Goal: Check status: Check status

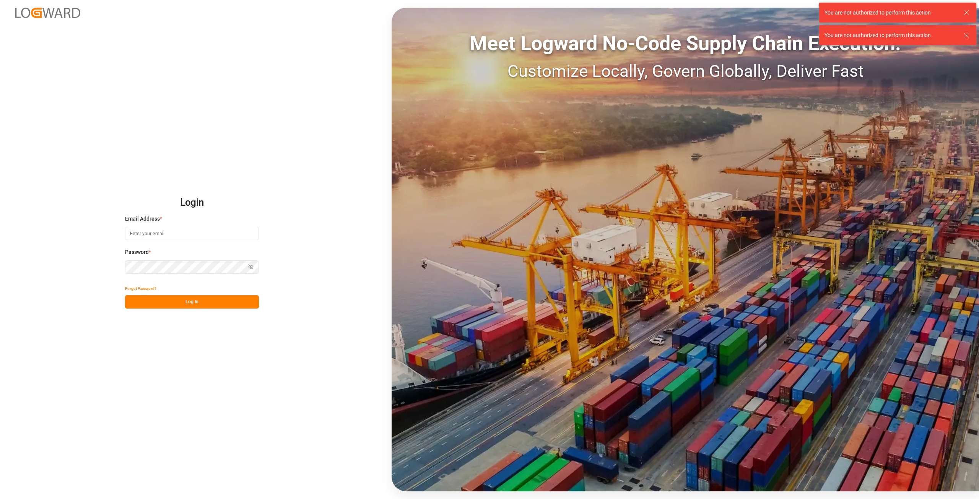
type input "[PERSON_NAME][EMAIL_ADDRESS][DOMAIN_NAME]"
click at [232, 275] on div "Password * Show password" at bounding box center [192, 265] width 134 height 34
click at [89, 262] on div "Login Email Address * alexander.schoeps@leschaco.com Password * Show password F…" at bounding box center [489, 249] width 979 height 499
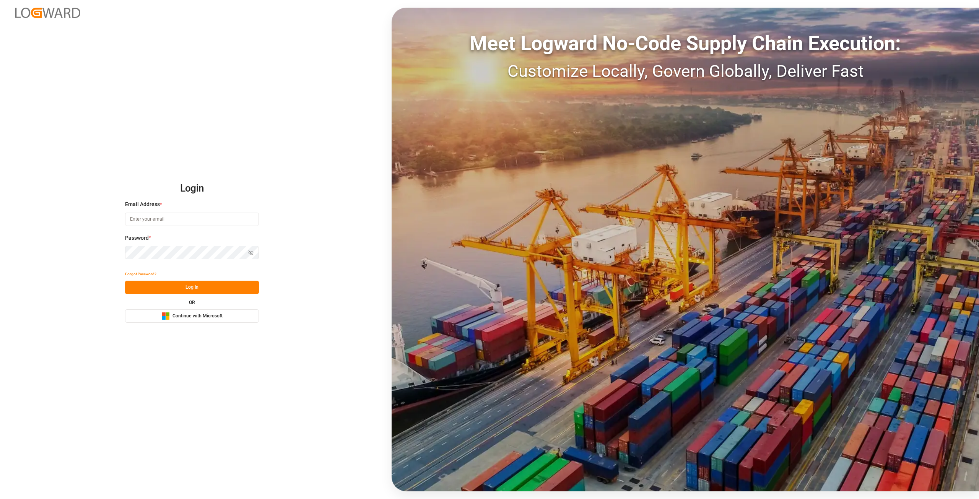
type input "[PERSON_NAME][EMAIL_ADDRESS][DOMAIN_NAME]"
click at [78, 254] on div "Login Email Address * [PERSON_NAME][EMAIL_ADDRESS][DOMAIN_NAME] Password * Show…" at bounding box center [489, 249] width 979 height 499
click at [967, 12] on icon at bounding box center [966, 12] width 9 height 9
click at [96, 248] on div "Login Email Address * [PERSON_NAME][EMAIL_ADDRESS][DOMAIN_NAME] Password * Show…" at bounding box center [489, 249] width 979 height 499
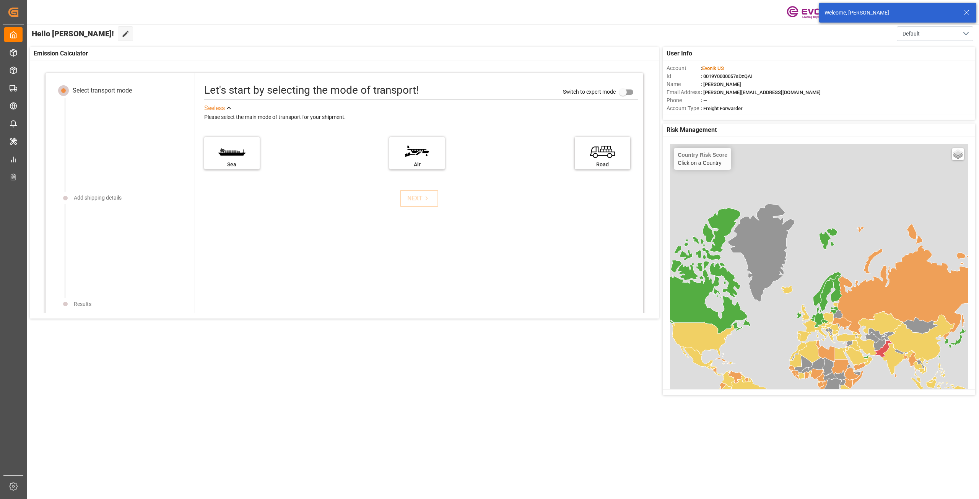
click at [971, 12] on icon at bounding box center [966, 12] width 9 height 9
click at [908, 15] on div "button" at bounding box center [909, 13] width 8 height 8
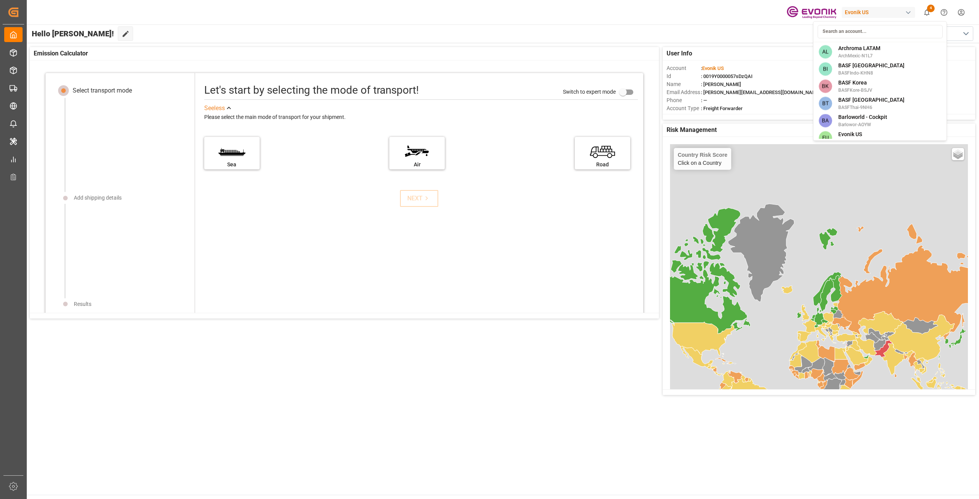
click at [492, 397] on html "Created by potrace 1.15, written by [PERSON_NAME] [DATE]-[DATE] Created by potr…" at bounding box center [489, 249] width 979 height 499
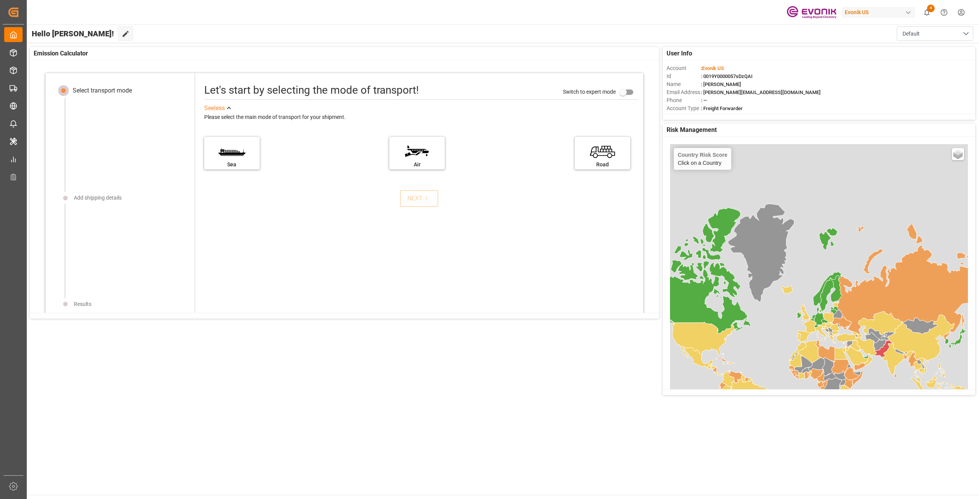
click at [907, 11] on div "button" at bounding box center [909, 13] width 8 height 8
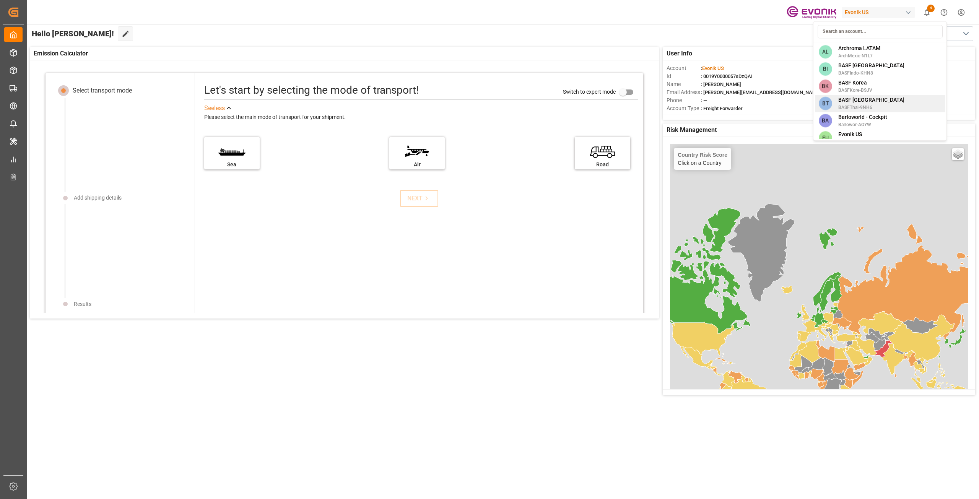
click at [881, 97] on div "BT BASF [GEOGRAPHIC_DATA] BASFThai-9NH6" at bounding box center [880, 103] width 130 height 17
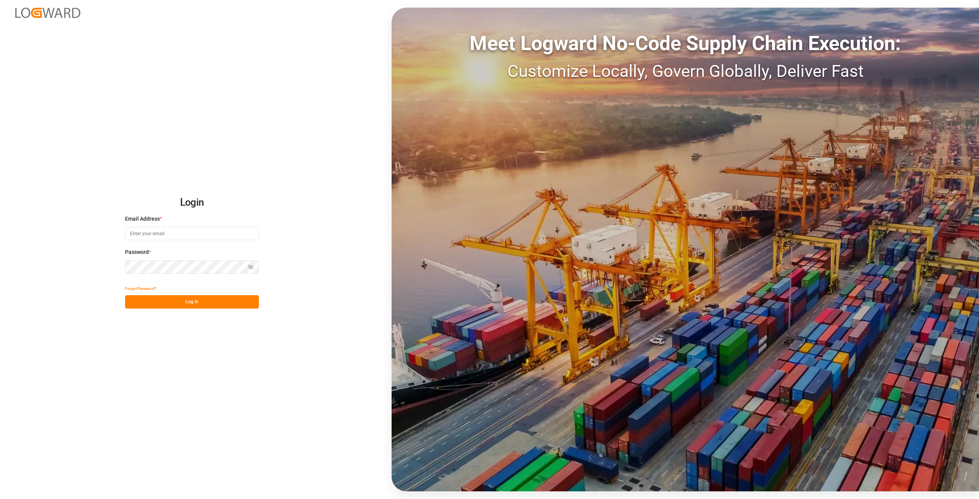
type input "[PERSON_NAME][EMAIL_ADDRESS][DOMAIN_NAME]"
click at [51, 266] on div "Login Email Address * alexander.schoeps@leschaco.com Password * Show password F…" at bounding box center [489, 249] width 979 height 499
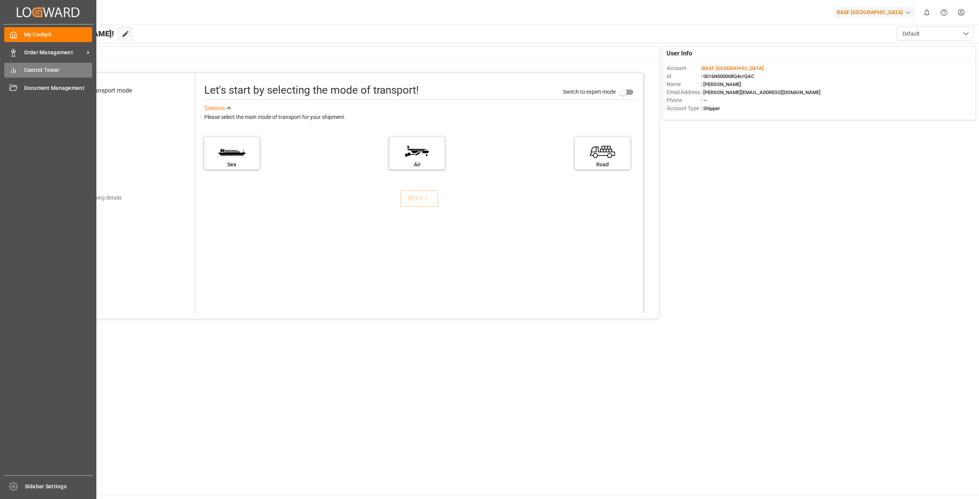
click at [51, 73] on span "Control Tower" at bounding box center [58, 70] width 68 height 8
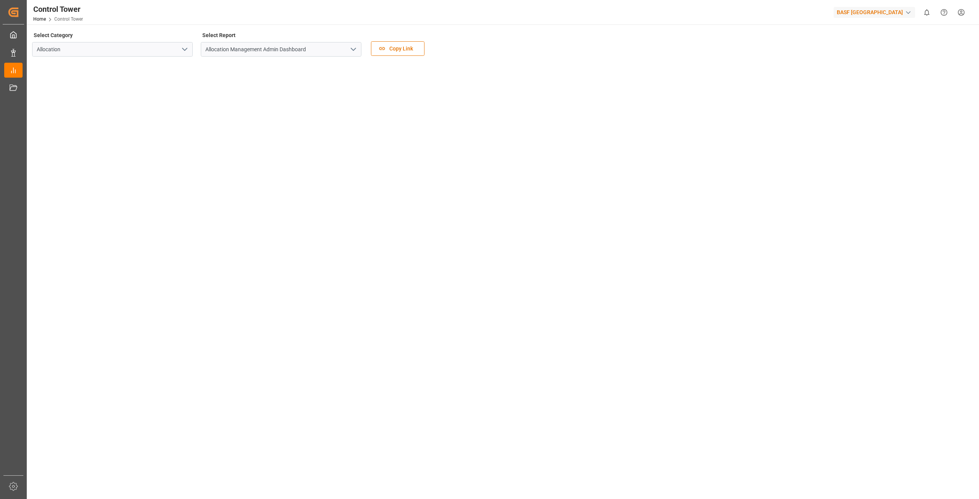
click at [187, 48] on polyline "open menu" at bounding box center [184, 49] width 5 height 2
click at [520, 48] on div "Select Category Allocation Allocation Sourcing Select Report Allocation Managem…" at bounding box center [502, 46] width 940 height 32
click at [357, 52] on icon "open menu" at bounding box center [353, 49] width 9 height 9
click at [538, 50] on div "Select Category Allocation Select Report Allocation Management Admin Dashboard …" at bounding box center [502, 46] width 940 height 32
click at [868, 15] on div "BASF [GEOGRAPHIC_DATA]" at bounding box center [874, 12] width 81 height 11
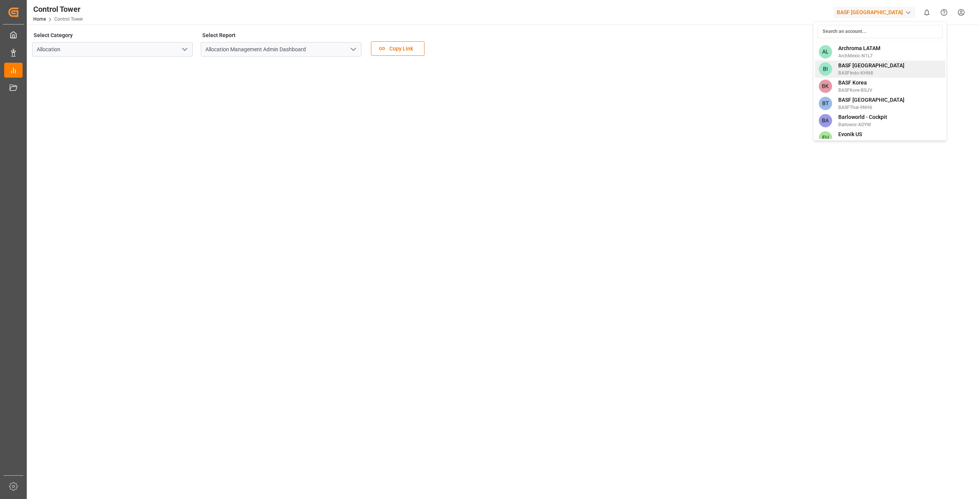
click at [874, 70] on span "BASFIndo-KHN8" at bounding box center [872, 73] width 66 height 7
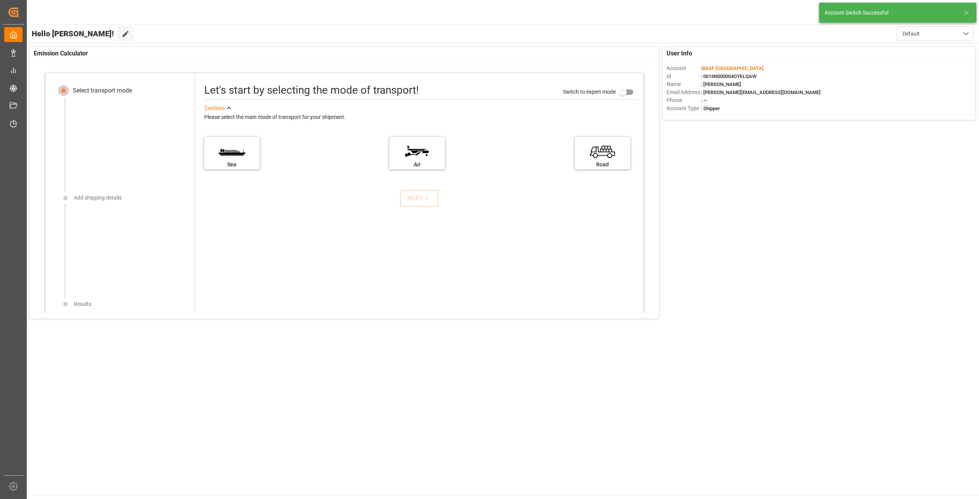
click at [968, 12] on icon at bounding box center [966, 12] width 9 height 9
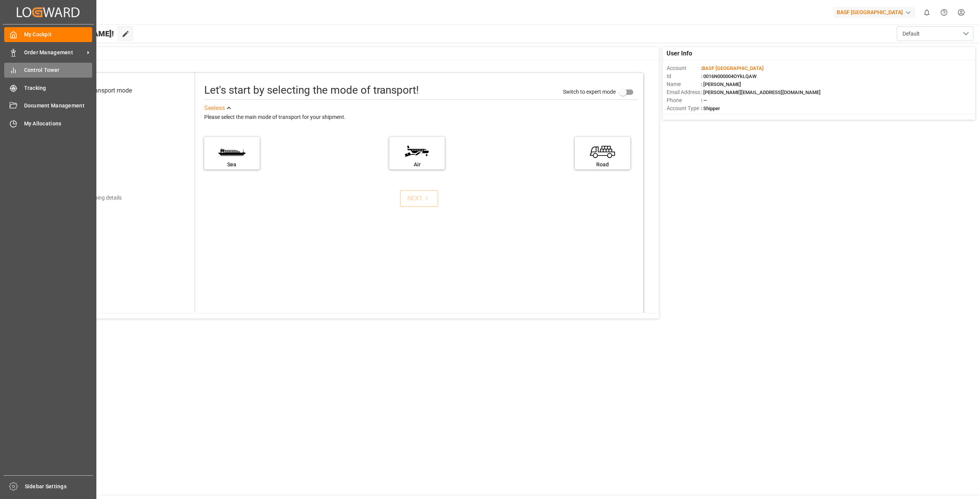
click at [37, 75] on div "Control Tower Control Tower" at bounding box center [48, 70] width 88 height 15
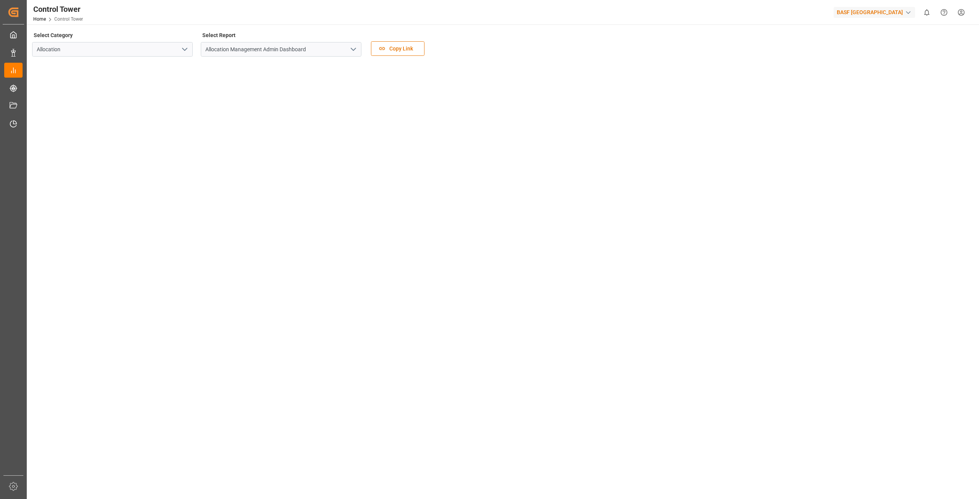
click at [185, 52] on icon "open menu" at bounding box center [184, 49] width 9 height 9
click at [157, 92] on div "Allocation Sourcing" at bounding box center [112, 74] width 161 height 35
click at [166, 85] on div "Sourcing" at bounding box center [113, 83] width 160 height 17
click at [910, 12] on div "button" at bounding box center [909, 13] width 8 height 8
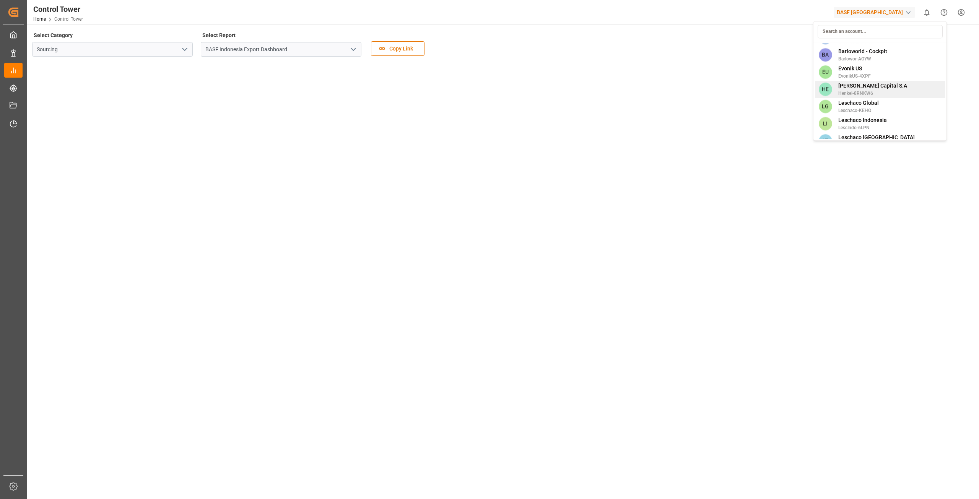
scroll to position [77, 0]
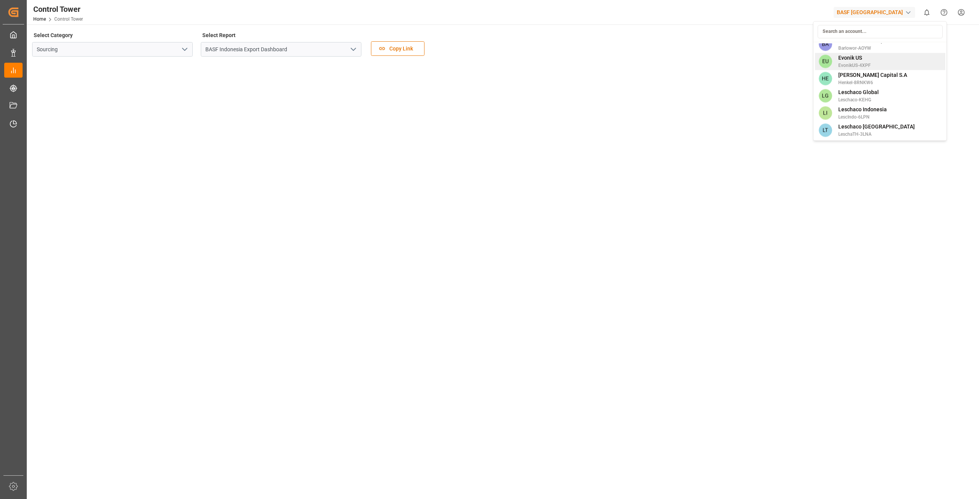
click at [857, 58] on span "Evonik US" at bounding box center [855, 58] width 33 height 8
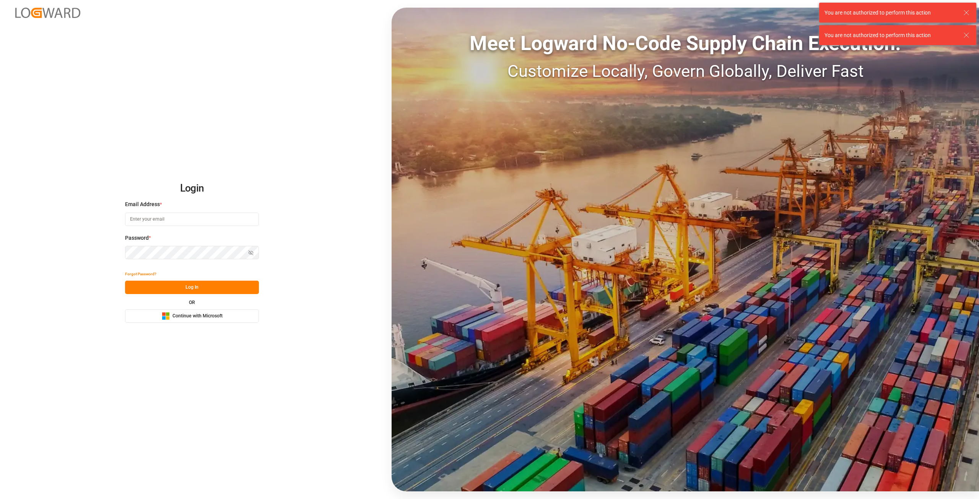
type input "[PERSON_NAME][EMAIL_ADDRESS][DOMAIN_NAME]"
click at [52, 244] on div "Login Email Address * [PERSON_NAME][EMAIL_ADDRESS][DOMAIN_NAME] Password * Show…" at bounding box center [489, 249] width 979 height 499
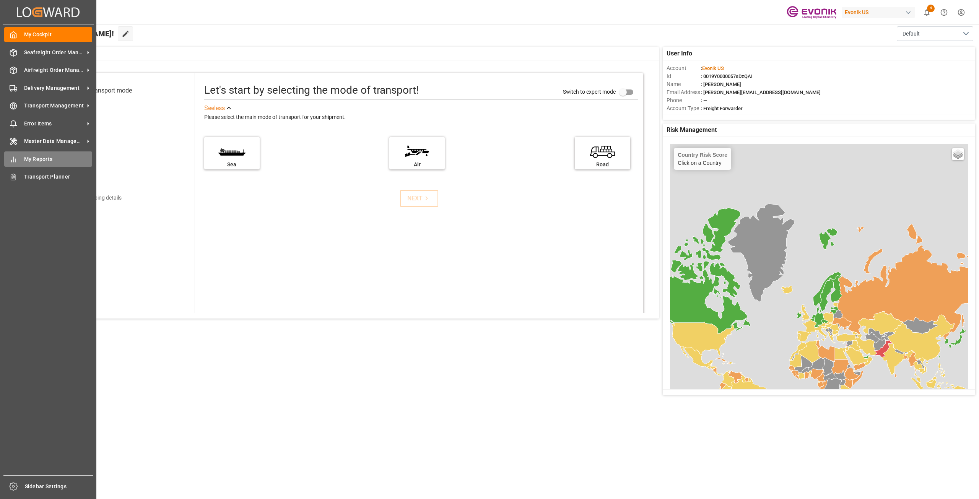
click at [44, 160] on span "My Reports" at bounding box center [58, 159] width 68 height 8
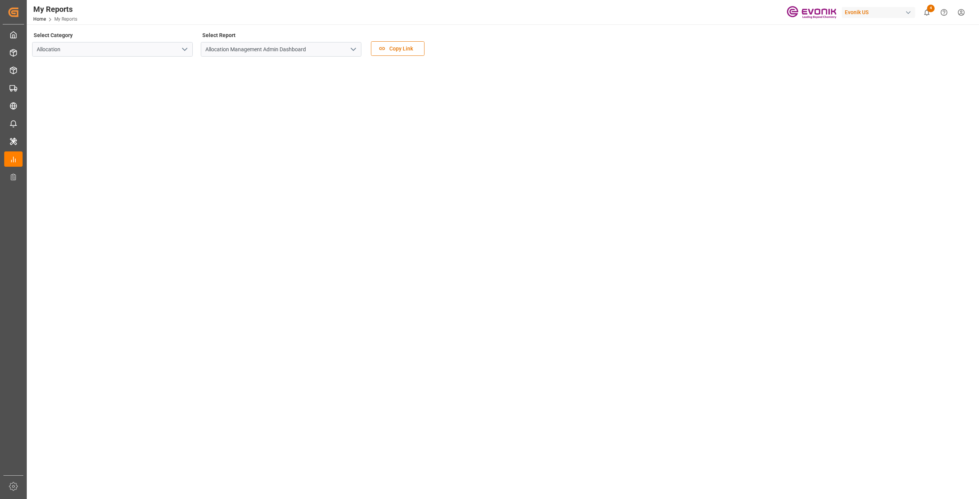
click at [184, 52] on icon "open menu" at bounding box center [184, 49] width 9 height 9
click at [106, 84] on div "Transport" at bounding box center [113, 83] width 160 height 17
click at [355, 48] on icon "open menu" at bounding box center [353, 49] width 9 height 9
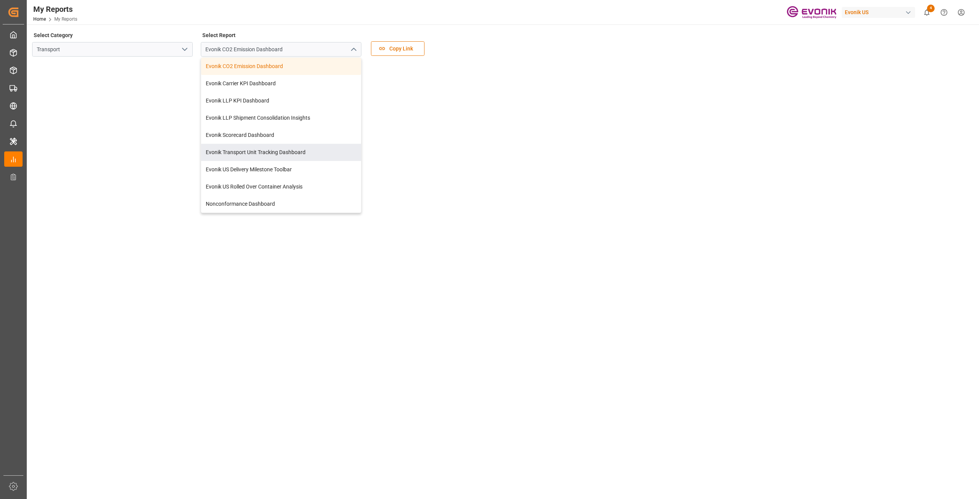
click at [633, 157] on tableau-viz at bounding box center [502, 355] width 939 height 584
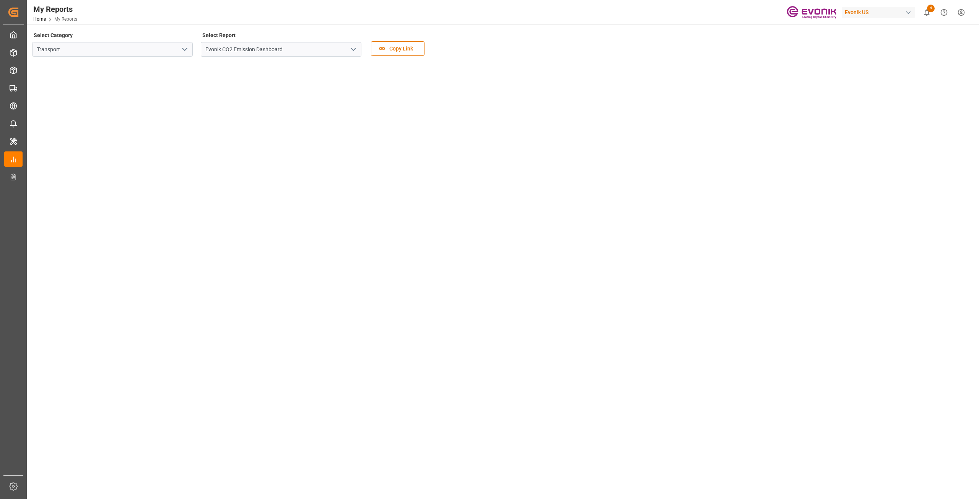
click at [354, 49] on polyline "open menu" at bounding box center [353, 49] width 5 height 2
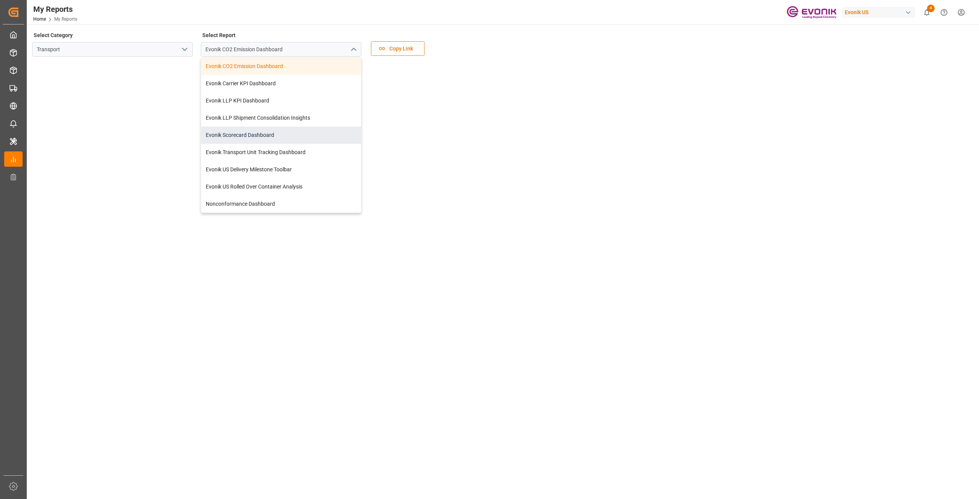
click at [285, 132] on div "Evonik Scorecard Dashboard" at bounding box center [281, 135] width 160 height 17
